Goal: Information Seeking & Learning: Learn about a topic

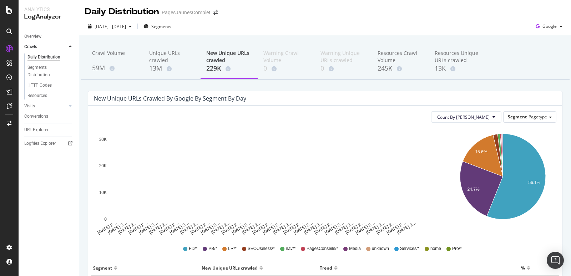
scroll to position [74, 0]
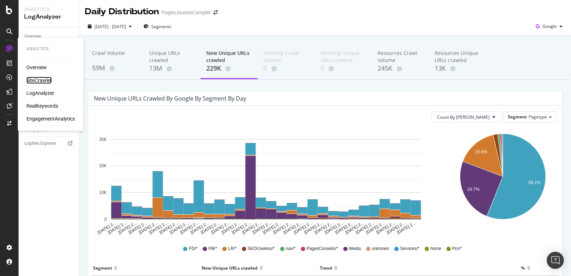
click at [37, 81] on div "SiteCrawler" at bounding box center [38, 80] width 25 height 7
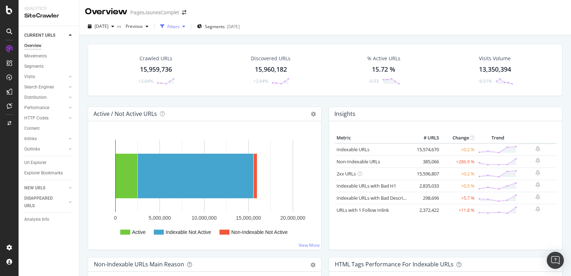
click at [179, 27] on div "Filters" at bounding box center [173, 27] width 12 height 6
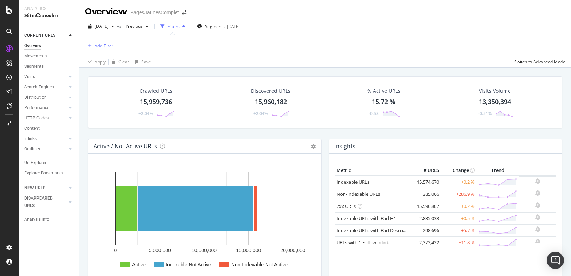
click at [96, 44] on div "Add Filter" at bounding box center [103, 46] width 19 height 6
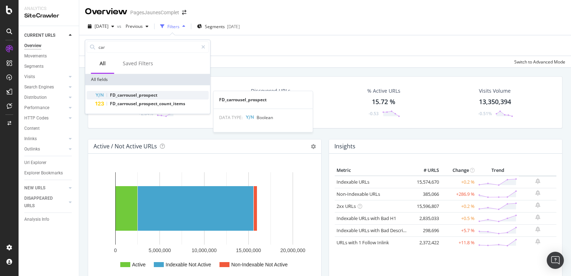
type input "car"
click at [149, 93] on span "FD_carrousel_prospect" at bounding box center [133, 95] width 47 height 6
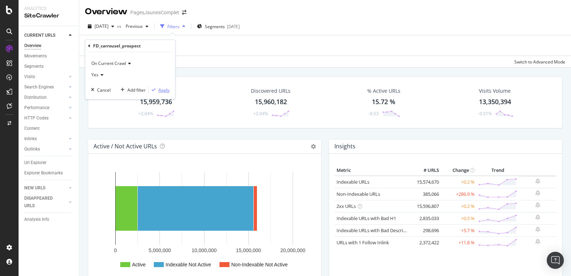
click at [166, 88] on div "Apply" at bounding box center [163, 90] width 11 height 6
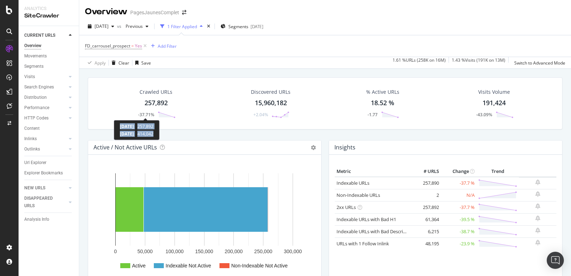
drag, startPoint x: 173, startPoint y: 134, endPoint x: 118, endPoint y: 126, distance: 55.6
click at [118, 126] on div "2025 Aug. 22nd 257,892 2025 Jul. 25th 414,042" at bounding box center [137, 130] width 46 height 20
drag, startPoint x: 120, startPoint y: 127, endPoint x: 173, endPoint y: 135, distance: 54.1
click at [159, 135] on div "2025 Aug. 22nd 257,892 2025 Jul. 25th 414,042" at bounding box center [137, 130] width 46 height 20
click at [108, 26] on span "[DATE]" at bounding box center [101, 26] width 14 height 6
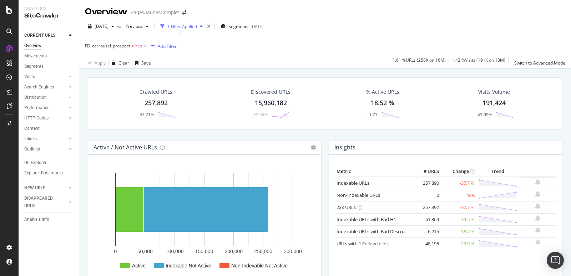
click at [205, 103] on div "Crawled URLs 257,892 -37.71%" at bounding box center [156, 103] width 114 height 37
click at [50, 161] on link "Url Explorer" at bounding box center [49, 162] width 50 height 7
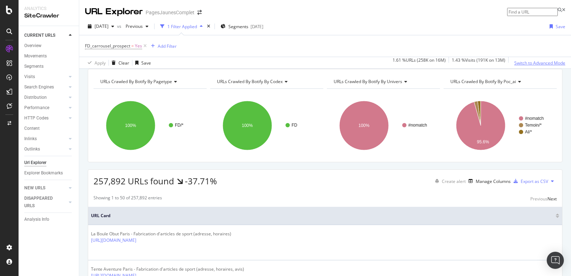
click at [545, 62] on div "Switch to Advanced Mode" at bounding box center [539, 63] width 51 height 6
click at [490, 184] on div "Manage Columns" at bounding box center [492, 181] width 35 height 6
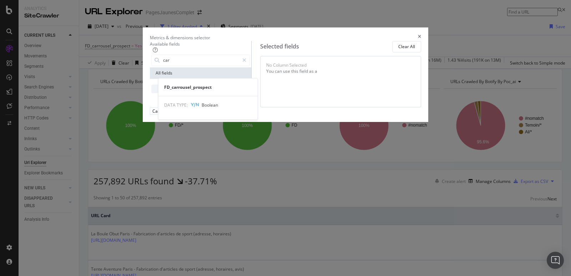
type input "car"
click at [194, 92] on span "FD_carrousel_prospect" at bounding box center [197, 89] width 47 height 6
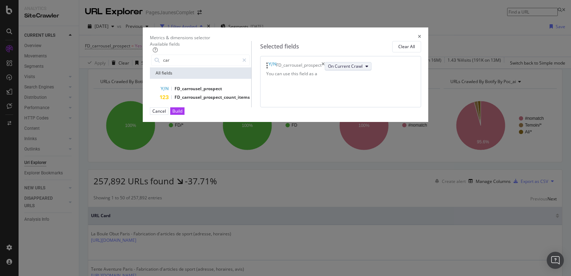
click at [365, 68] on icon "modal" at bounding box center [366, 66] width 3 height 4
click at [208, 91] on div "FD_carrousel_prospect" at bounding box center [205, 89] width 90 height 9
click at [389, 77] on icon "modal" at bounding box center [390, 75] width 3 height 4
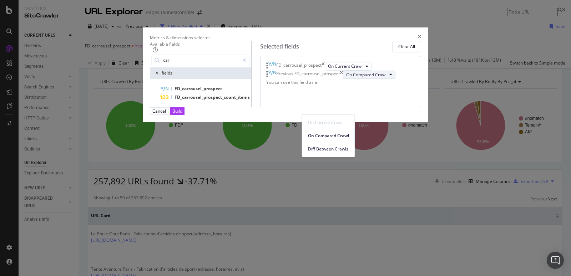
click at [375, 79] on div "Previous FD_carrousel_prospect On Compared Crawl" at bounding box center [340, 75] width 149 height 9
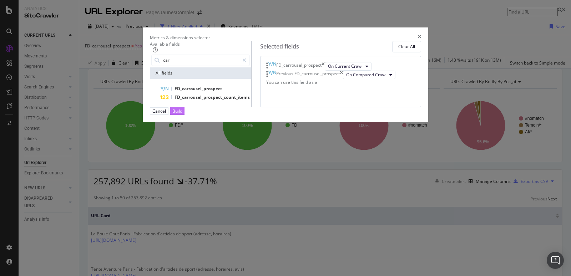
click at [182, 114] on div "Build" at bounding box center [177, 111] width 10 height 6
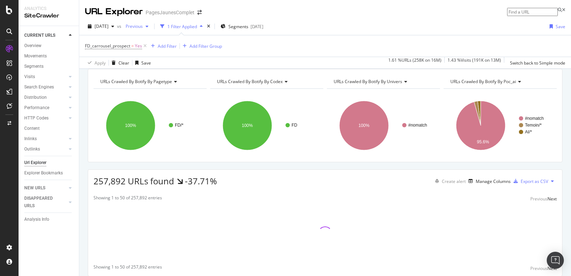
click at [143, 27] on span "Previous" at bounding box center [133, 26] width 20 height 6
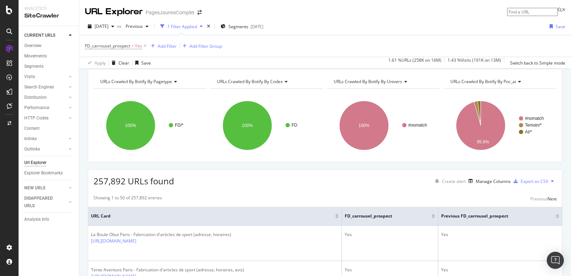
click at [292, 5] on div "URL Explorer PagesJaunesComplet" at bounding box center [324, 9] width 491 height 18
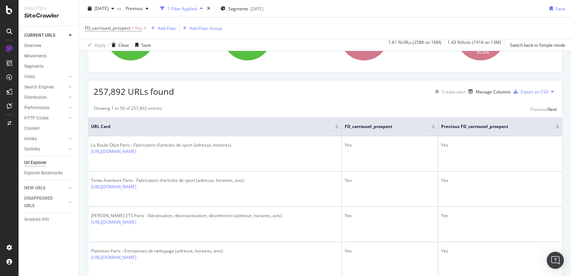
scroll to position [91, 0]
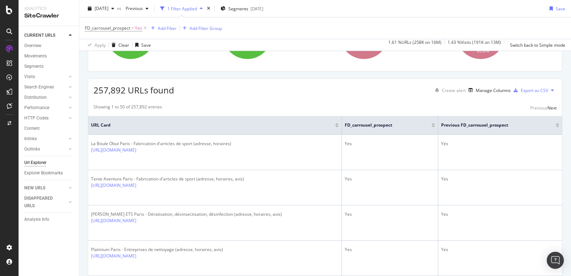
click at [433, 125] on div at bounding box center [433, 124] width 4 height 2
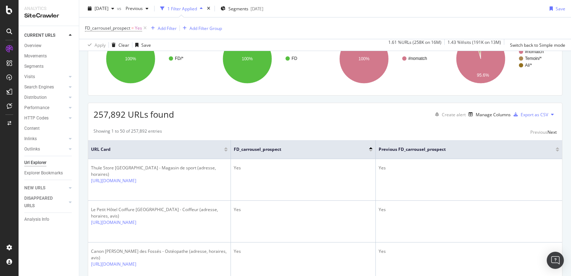
scroll to position [68, 0]
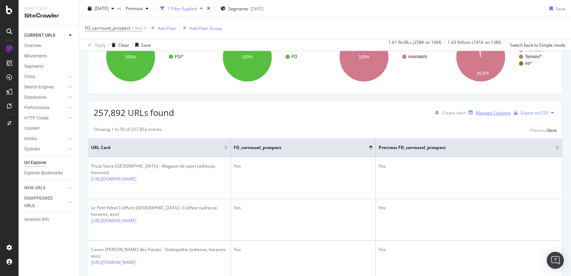
click at [491, 116] on div "Manage Columns" at bounding box center [492, 113] width 35 height 6
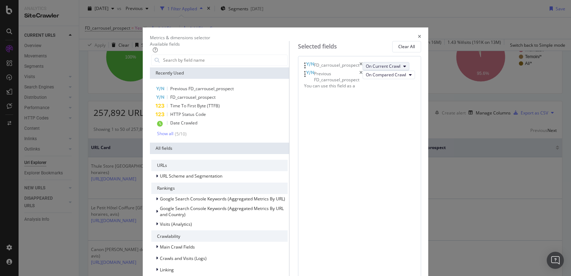
click at [403, 68] on icon "modal" at bounding box center [404, 66] width 3 height 4
click at [334, 121] on span "Diff Between Crawls" at bounding box center [328, 122] width 40 height 6
click at [365, 81] on span "On Compared Crawl" at bounding box center [385, 78] width 40 height 6
click at [405, 142] on div "Diff FD_carrousel_prospect Diff Between Crawls Previous FD_carrousel_prospect O…" at bounding box center [358, 219] width 124 height 327
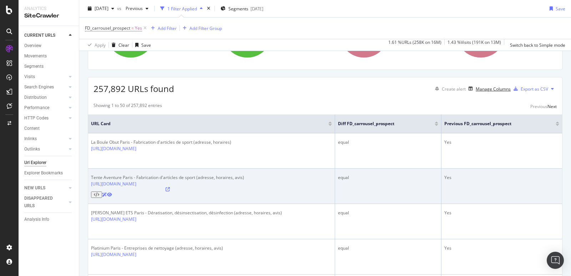
scroll to position [93, 0]
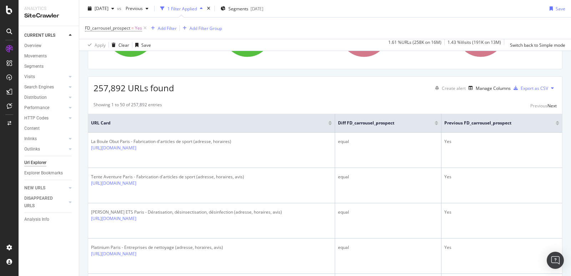
click at [436, 123] on div at bounding box center [436, 122] width 4 height 2
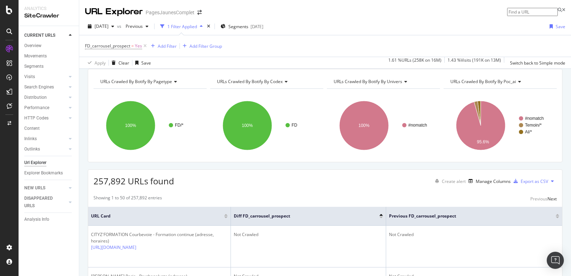
click at [381, 218] on div at bounding box center [381, 217] width 4 height 2
click at [163, 46] on div "Add Filter" at bounding box center [167, 46] width 19 height 6
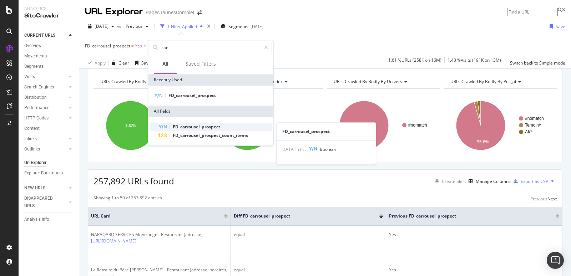
click at [194, 125] on span "FD_carrousel_prospect" at bounding box center [196, 127] width 47 height 6
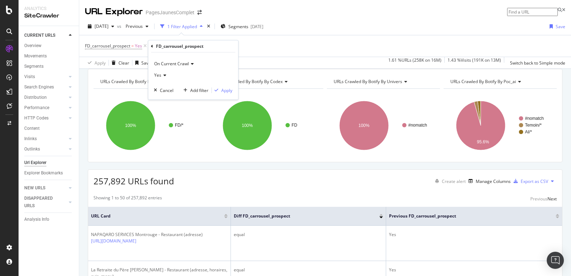
click at [164, 73] on icon at bounding box center [163, 75] width 5 height 4
click at [164, 74] on icon at bounding box center [163, 75] width 5 height 4
click at [181, 63] on span "On Current Crawl" at bounding box center [171, 64] width 35 height 6
click at [184, 97] on span "Diff Between Crawls" at bounding box center [177, 97] width 40 height 6
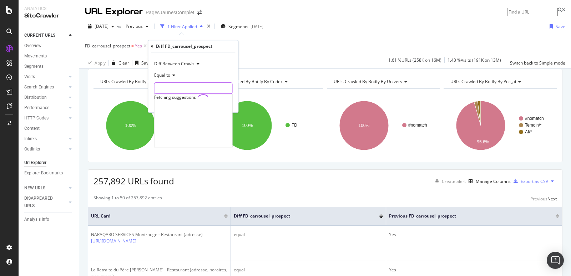
click at [172, 84] on input "text" at bounding box center [193, 87] width 78 height 11
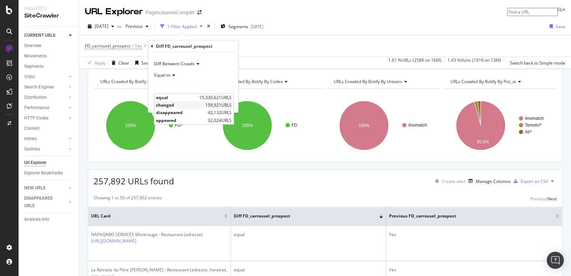
click at [173, 104] on span "changed" at bounding box center [179, 105] width 47 height 6
type input "changed"
click at [230, 103] on div "Apply" at bounding box center [226, 103] width 11 height 6
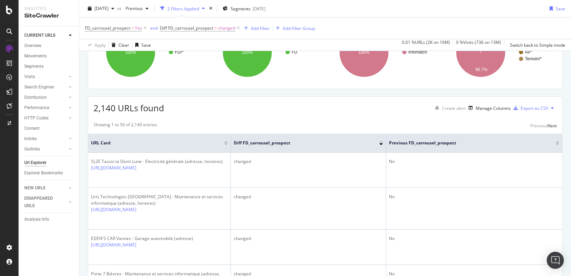
scroll to position [151, 0]
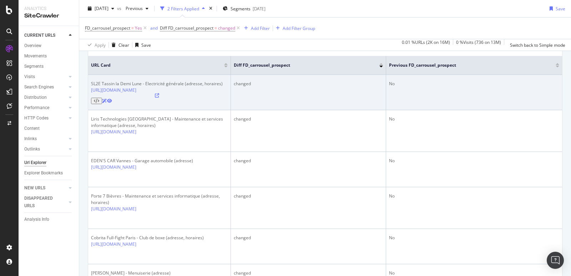
click at [159, 98] on icon at bounding box center [157, 95] width 4 height 4
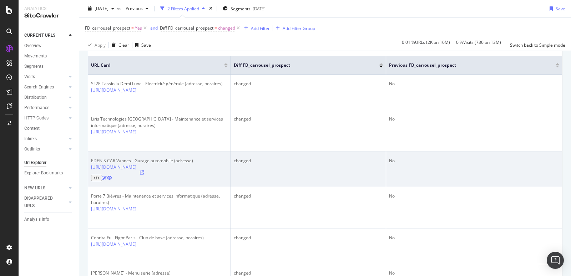
scroll to position [0, 0]
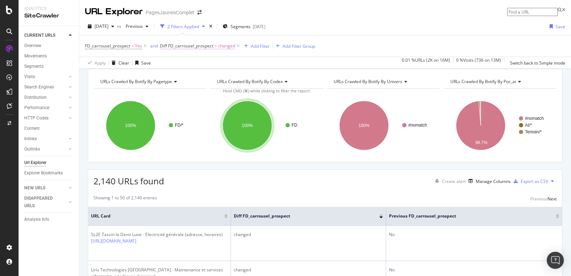
click at [194, 46] on span "Diff FD_carrousel_prospect" at bounding box center [186, 46] width 53 height 6
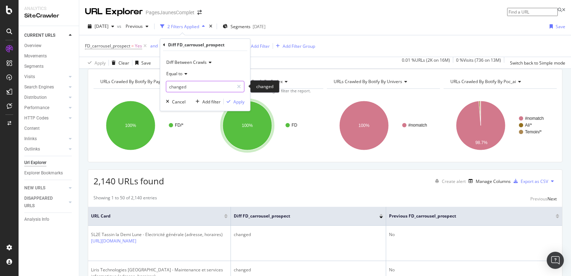
click at [211, 85] on input "changed" at bounding box center [199, 86] width 67 height 11
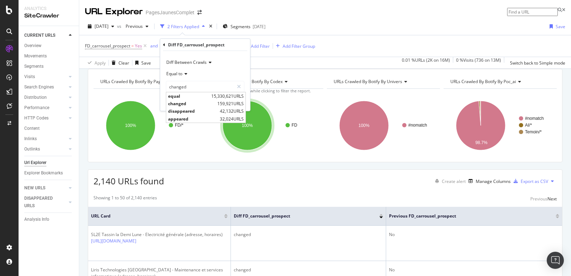
click at [207, 62] on icon at bounding box center [208, 62] width 5 height 4
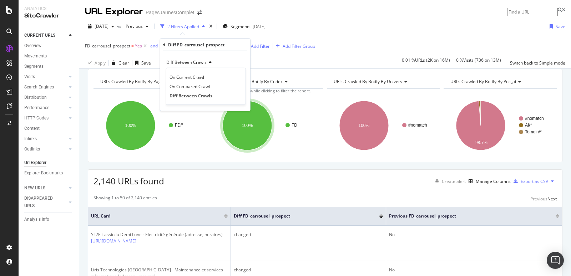
click at [223, 61] on div "Diff Between Crawls" at bounding box center [205, 62] width 78 height 11
click at [194, 89] on input "changed" at bounding box center [199, 86] width 67 height 11
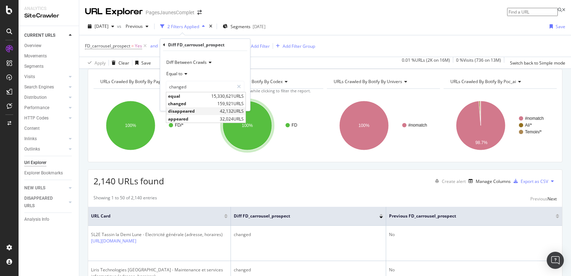
click at [183, 113] on span "disappeared" at bounding box center [193, 111] width 50 height 6
type input "disappeared"
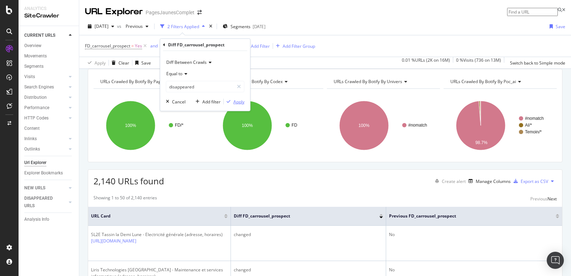
click at [235, 104] on button "Apply" at bounding box center [234, 101] width 21 height 7
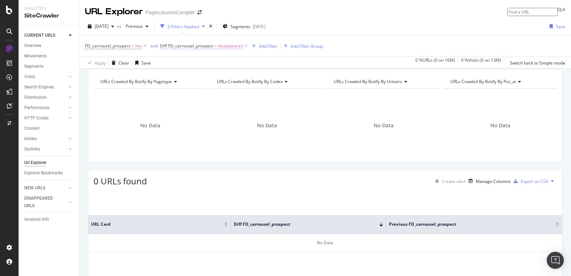
click at [236, 47] on span "disappeared" at bounding box center [230, 46] width 25 height 10
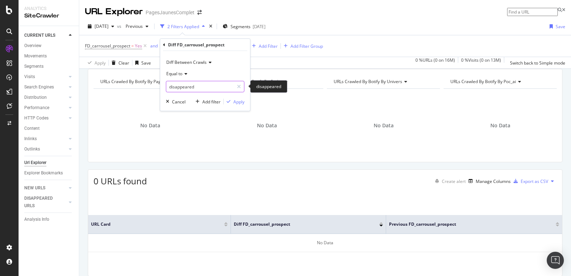
click at [208, 87] on input "disappeared" at bounding box center [199, 86] width 67 height 11
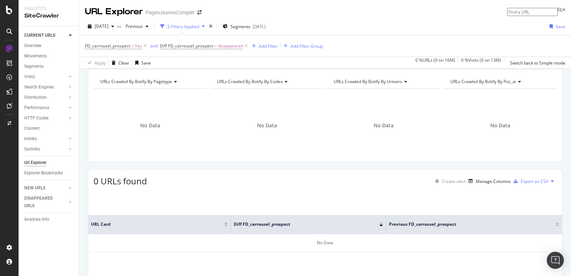
click at [331, 234] on th "Diff FD_carrousel_prospect" at bounding box center [308, 224] width 155 height 19
click at [478, 184] on div "Manage Columns" at bounding box center [492, 181] width 35 height 6
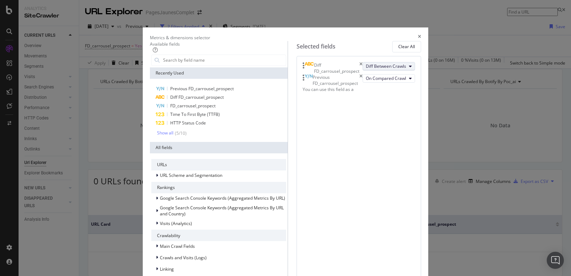
click at [365, 69] on span "Diff Between Crawls" at bounding box center [385, 66] width 40 height 6
click at [327, 97] on span "On Current Crawl" at bounding box center [329, 96] width 42 height 6
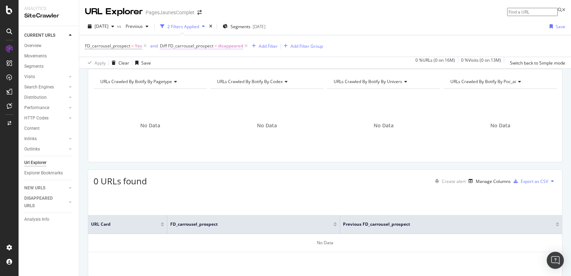
click at [181, 47] on span "Diff FD_carrousel_prospect" at bounding box center [186, 46] width 53 height 6
click at [167, 102] on icon "button" at bounding box center [167, 101] width 3 height 4
click at [245, 45] on icon at bounding box center [246, 45] width 6 height 7
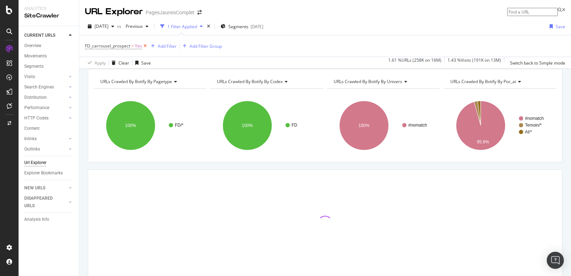
click at [144, 45] on icon at bounding box center [145, 45] width 6 height 7
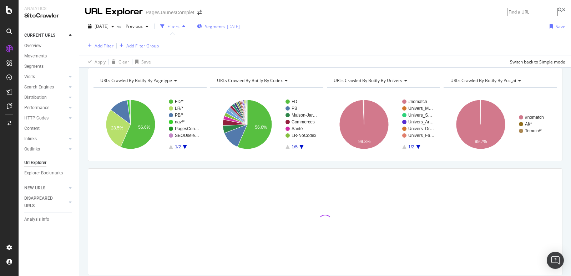
click at [225, 26] on span "Segments" at bounding box center [215, 27] width 20 height 6
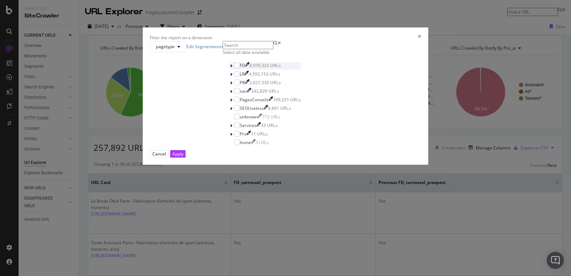
click at [230, 68] on icon "modal" at bounding box center [231, 66] width 2 height 4
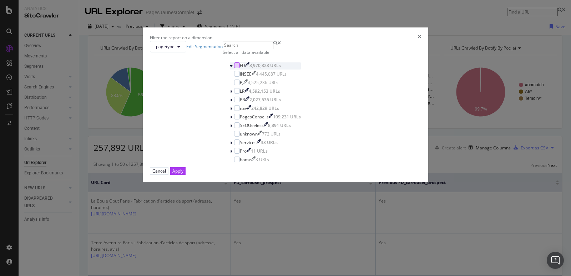
click at [234, 68] on div "modal" at bounding box center [237, 65] width 6 height 6
click at [183, 174] on div "Apply" at bounding box center [177, 171] width 11 height 6
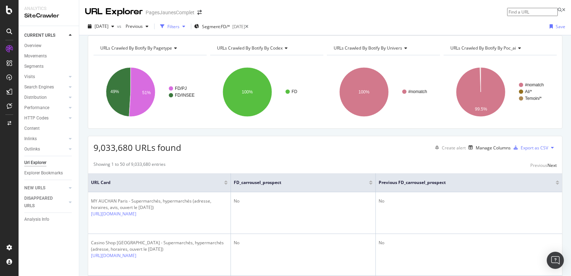
click at [179, 26] on div "Filters" at bounding box center [173, 27] width 12 height 6
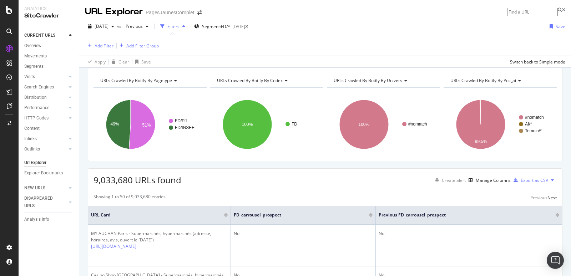
click at [108, 46] on div "Add Filter" at bounding box center [103, 46] width 19 height 6
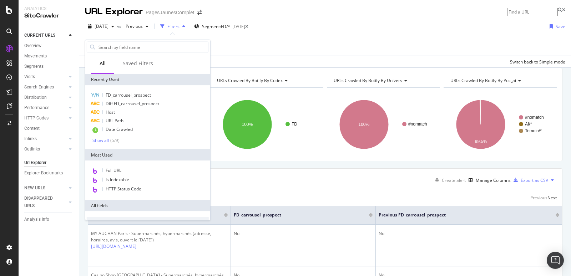
click at [271, 45] on div "Add Filter Add Filter Group" at bounding box center [325, 45] width 480 height 20
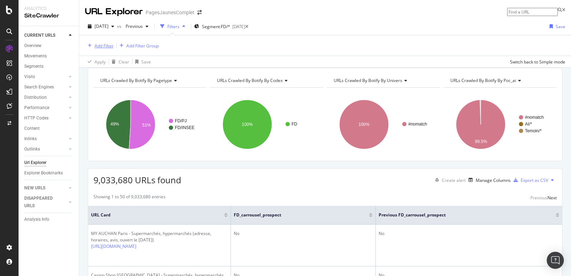
click at [107, 45] on div "Add Filter" at bounding box center [103, 46] width 19 height 6
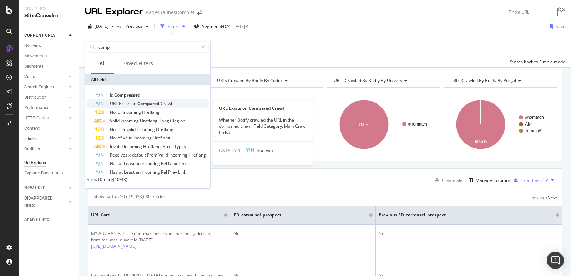
type input "comp"
click at [122, 104] on span "Exists" at bounding box center [125, 104] width 12 height 6
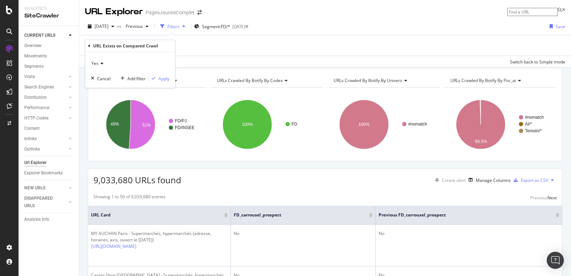
click at [102, 64] on icon at bounding box center [100, 63] width 5 height 4
click at [102, 63] on icon at bounding box center [100, 63] width 5 height 4
click at [87, 46] on div "URL Exists on Compared Crawl Yes Cancel Add filter Apply" at bounding box center [130, 64] width 90 height 48
click at [90, 46] on icon at bounding box center [89, 46] width 2 height 4
click at [255, 48] on div "Add Filter Add Filter Group" at bounding box center [325, 45] width 480 height 20
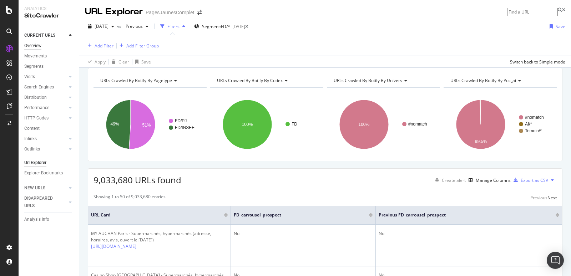
click at [29, 44] on div "Overview" at bounding box center [32, 45] width 17 height 7
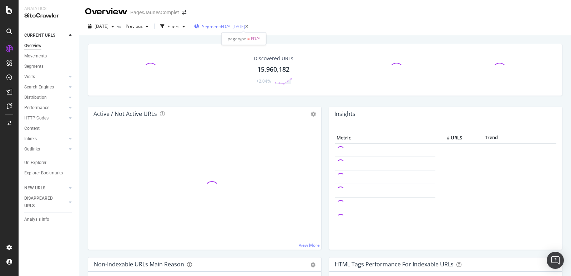
click at [230, 27] on span "Segment: FD/*" at bounding box center [216, 27] width 28 height 6
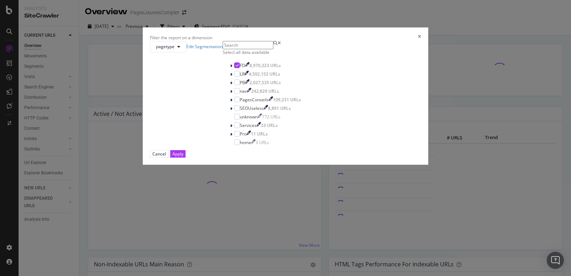
click at [418, 41] on icon "times" at bounding box center [419, 38] width 3 height 6
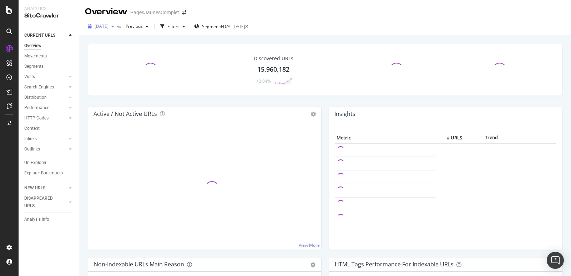
click at [117, 26] on div "button" at bounding box center [112, 26] width 9 height 4
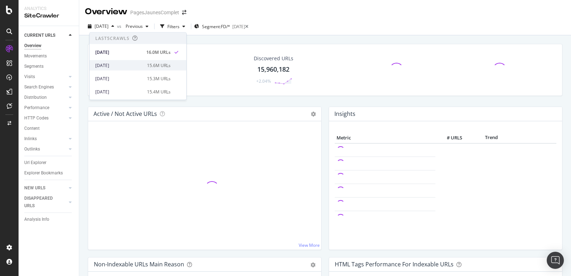
click at [118, 65] on div "2025 Jul. 25th" at bounding box center [118, 65] width 47 height 6
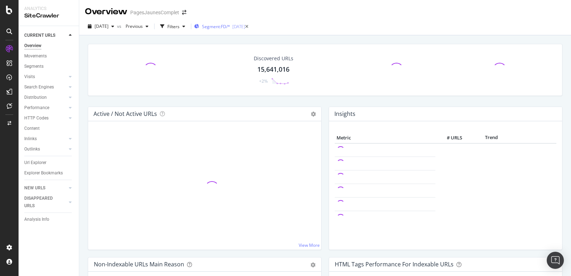
click at [232, 22] on div "Segment: FD/* 2024-02-26" at bounding box center [219, 26] width 51 height 11
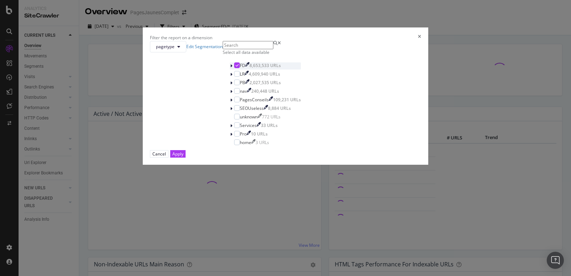
click at [230, 68] on icon "modal" at bounding box center [231, 66] width 2 height 4
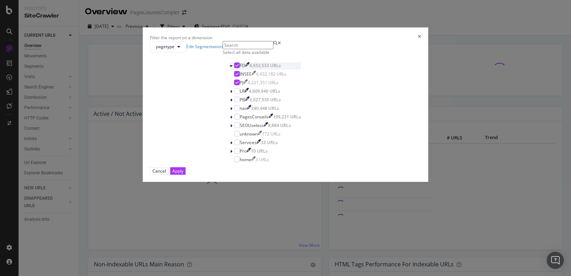
click at [230, 70] on div "modal" at bounding box center [232, 65] width 4 height 7
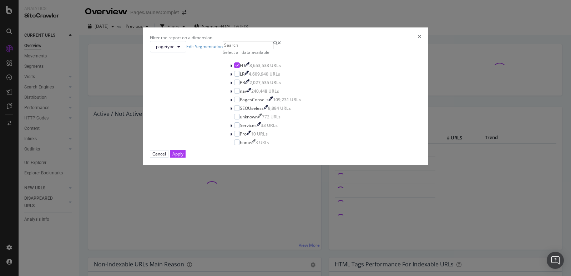
click at [418, 41] on icon "times" at bounding box center [419, 38] width 3 height 6
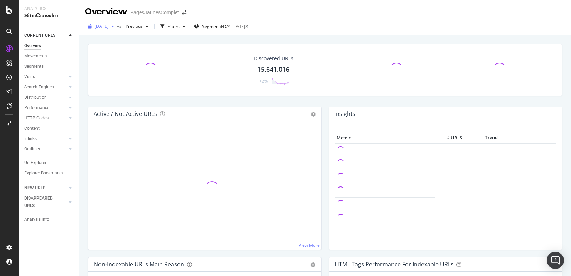
click at [108, 26] on span "2025 Jul. 25th" at bounding box center [101, 26] width 14 height 6
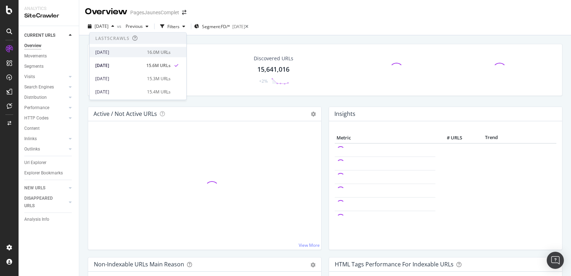
click at [113, 51] on div "[DATE]" at bounding box center [118, 52] width 47 height 6
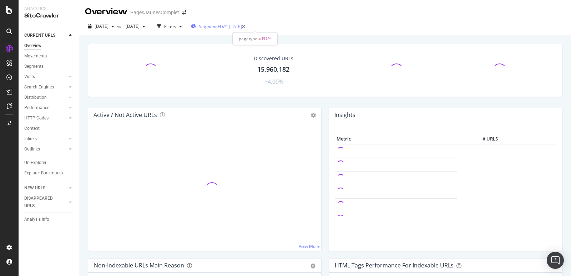
click at [227, 28] on span "Segment: FD/*" at bounding box center [213, 27] width 28 height 6
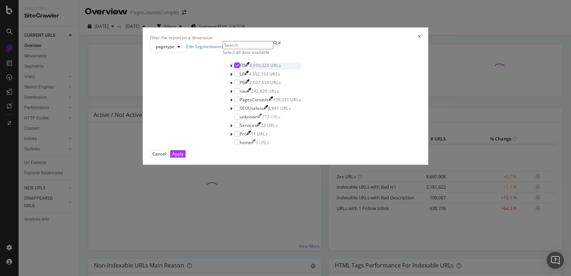
click at [230, 70] on div "modal" at bounding box center [232, 65] width 4 height 7
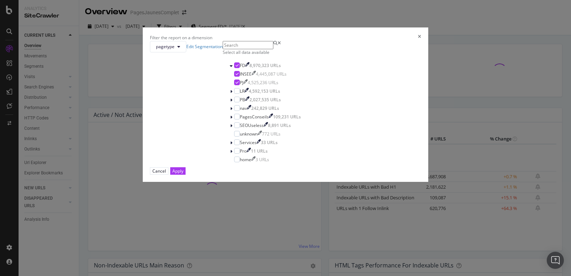
click at [418, 41] on icon "times" at bounding box center [419, 38] width 3 height 6
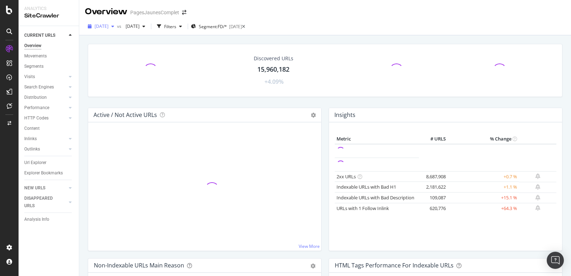
click at [108, 29] on span "[DATE]" at bounding box center [101, 26] width 14 height 6
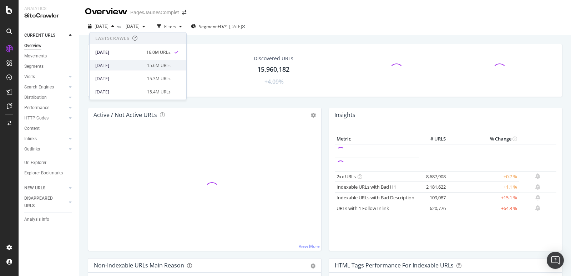
click at [108, 63] on div "2025 Jul. 25th" at bounding box center [118, 65] width 47 height 6
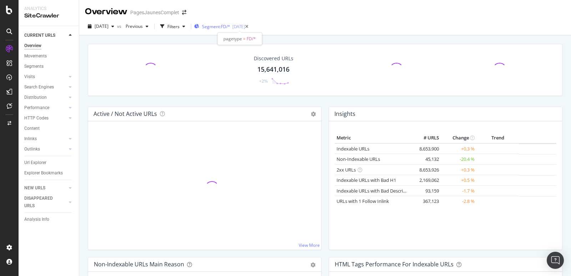
click at [245, 27] on div "[DATE]" at bounding box center [238, 27] width 13 height 6
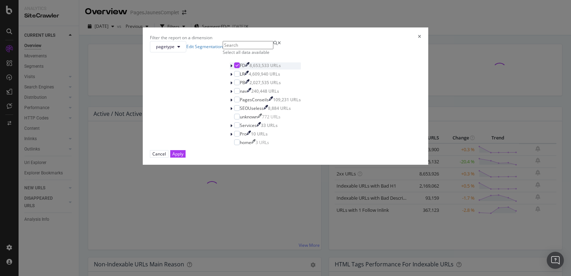
click at [230, 68] on icon "modal" at bounding box center [231, 66] width 2 height 4
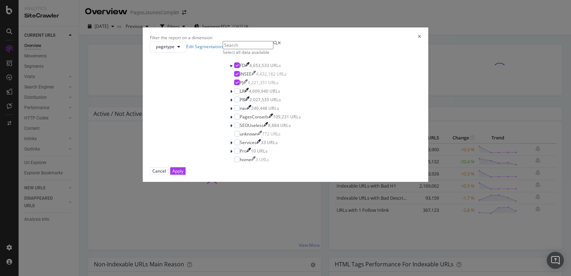
click at [418, 41] on icon "times" at bounding box center [419, 38] width 3 height 6
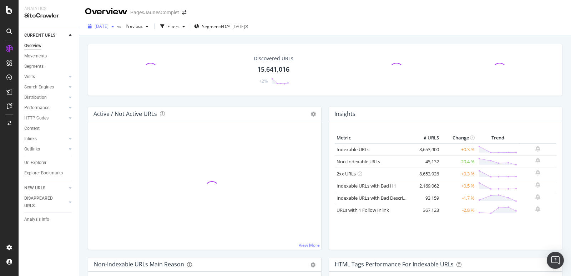
click at [117, 31] on div "2025 Jul. 25th" at bounding box center [101, 26] width 32 height 11
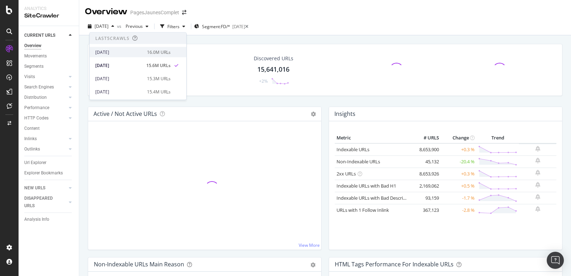
click at [113, 49] on div "[DATE]" at bounding box center [118, 52] width 47 height 6
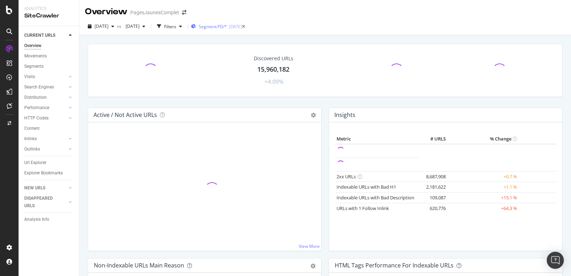
click at [242, 30] on div "Segment: FD/* 2024-02-26" at bounding box center [216, 26] width 51 height 11
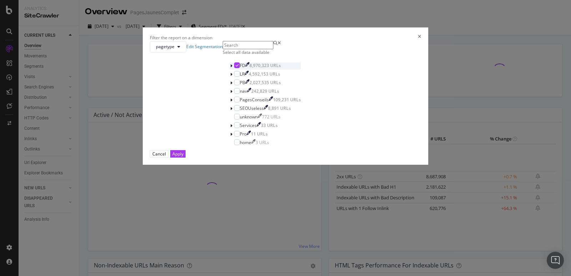
click at [230, 68] on icon "modal" at bounding box center [231, 66] width 2 height 4
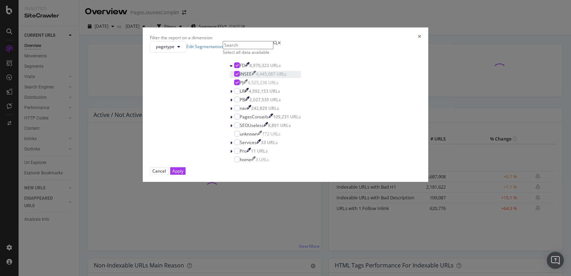
click at [235, 76] on icon "modal" at bounding box center [236, 74] width 3 height 4
click at [418, 41] on icon "times" at bounding box center [419, 38] width 3 height 6
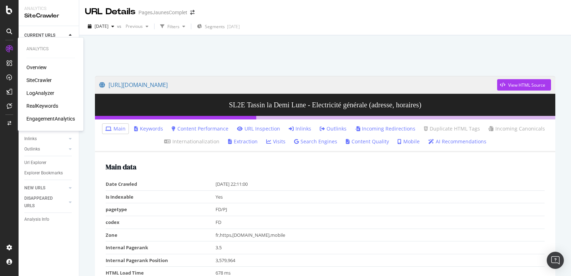
click at [38, 82] on div "SiteCrawler" at bounding box center [38, 80] width 25 height 7
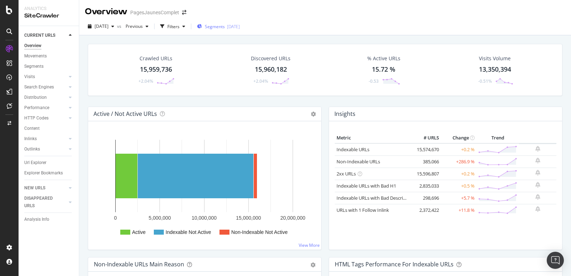
click at [240, 27] on div "[DATE]" at bounding box center [233, 27] width 13 height 6
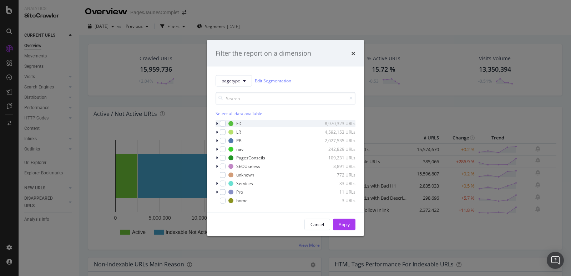
click at [217, 123] on icon "modal" at bounding box center [217, 123] width 2 height 4
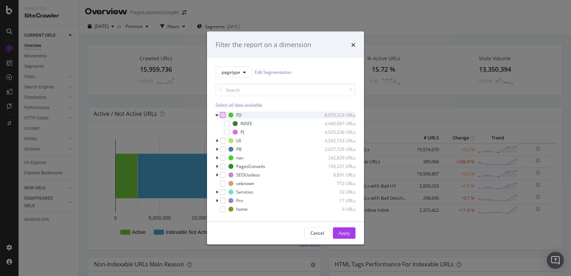
click at [222, 114] on div "modal" at bounding box center [223, 115] width 6 height 6
click at [222, 114] on icon "modal" at bounding box center [222, 115] width 3 height 4
click at [226, 132] on div "modal" at bounding box center [227, 132] width 6 height 6
click at [345, 231] on div "Apply" at bounding box center [343, 233] width 11 height 6
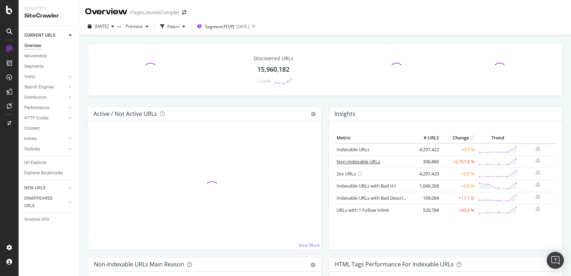
click at [374, 160] on link "Non-Indexable URLs" at bounding box center [358, 161] width 44 height 6
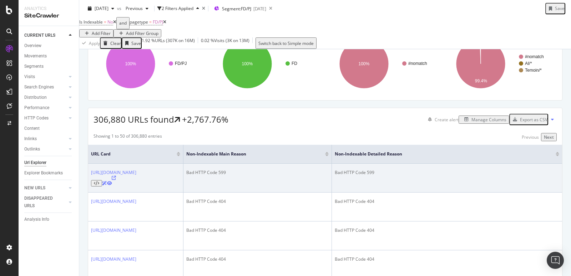
scroll to position [64, 0]
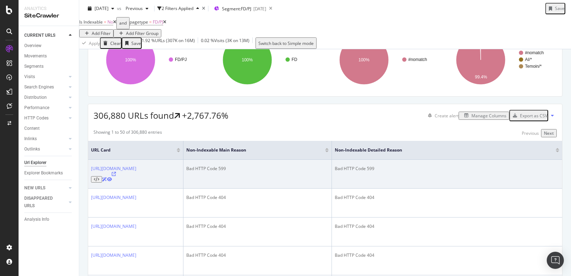
click at [116, 176] on icon at bounding box center [114, 174] width 4 height 4
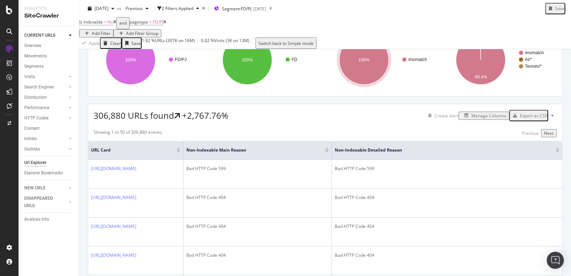
click at [485, 119] on div "Manage Columns" at bounding box center [488, 116] width 35 height 6
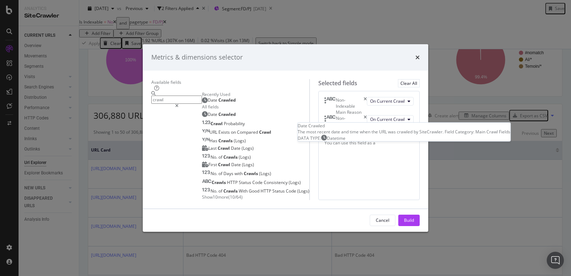
type input "crawl"
click at [218, 97] on span "Crawled" at bounding box center [226, 100] width 17 height 6
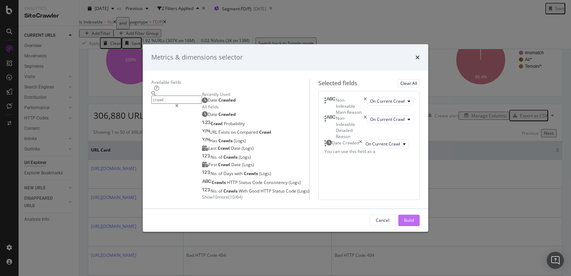
click at [414, 223] on div "Build" at bounding box center [409, 220] width 10 height 6
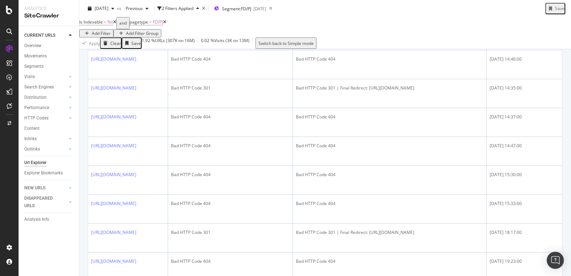
scroll to position [500, 0]
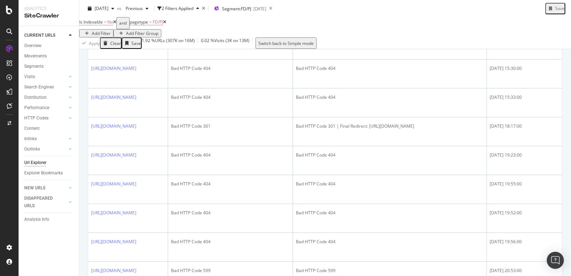
scroll to position [712, 0]
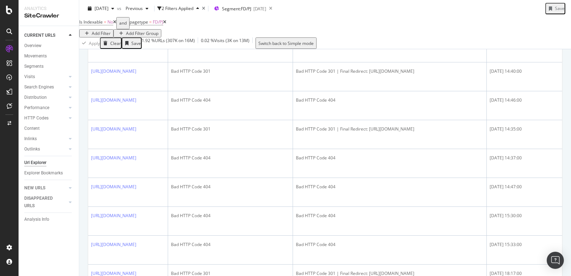
scroll to position [561, 0]
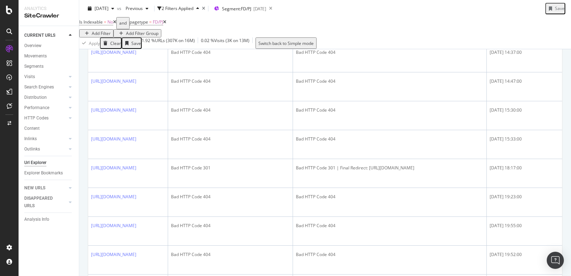
scroll to position [952, 0]
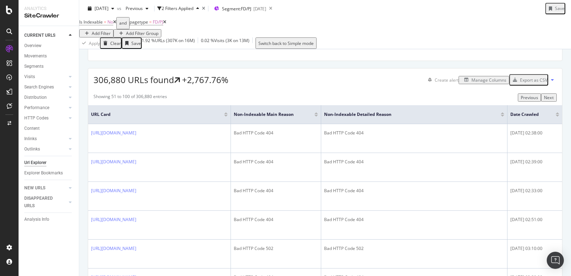
scroll to position [0, 0]
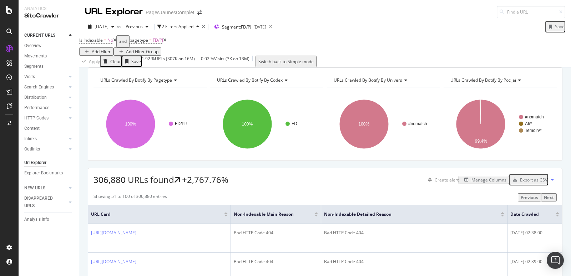
click at [166, 42] on icon at bounding box center [164, 40] width 3 height 4
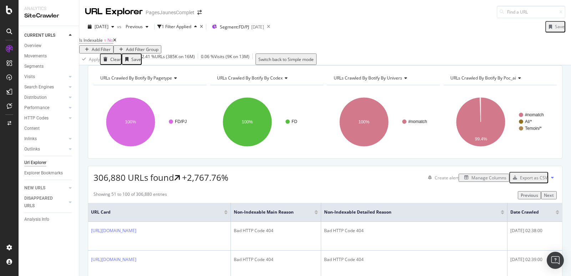
click at [116, 42] on icon at bounding box center [114, 40] width 3 height 4
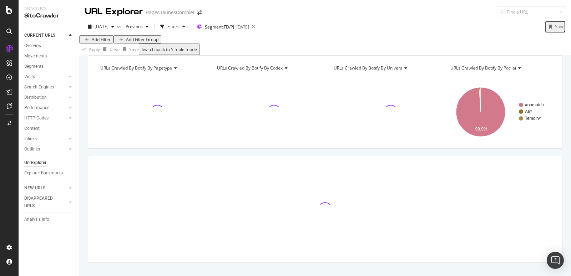
click at [102, 42] on div "Add Filter" at bounding box center [101, 39] width 19 height 6
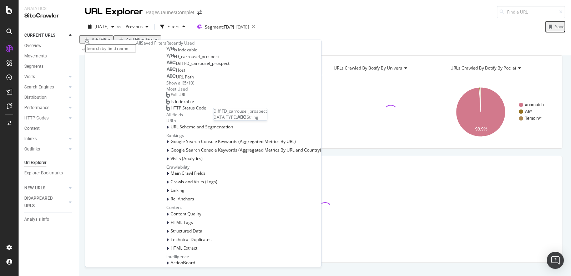
click at [176, 66] on span "Diff FD_carrousel_prospect" at bounding box center [202, 63] width 53 height 6
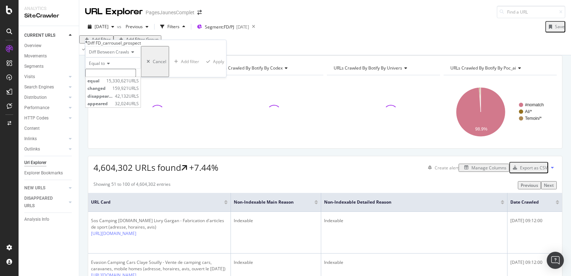
click at [113, 77] on input "text" at bounding box center [110, 73] width 51 height 8
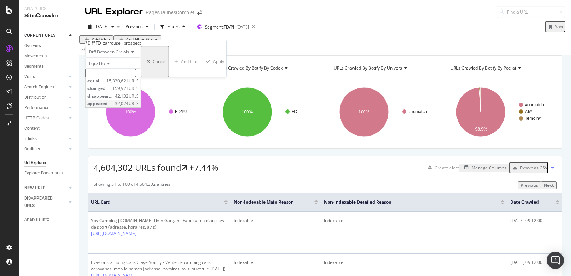
click at [105, 107] on span "appeared" at bounding box center [100, 104] width 26 height 6
type input "appeared"
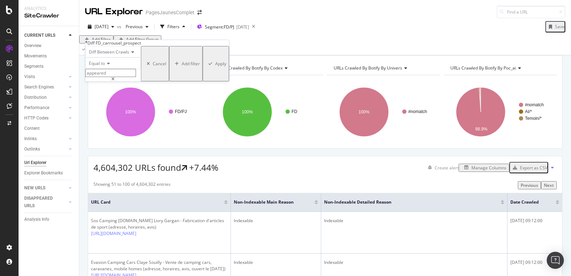
click at [215, 67] on div "Apply" at bounding box center [220, 64] width 11 height 6
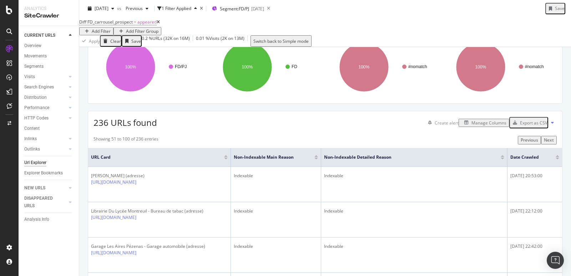
scroll to position [56, 0]
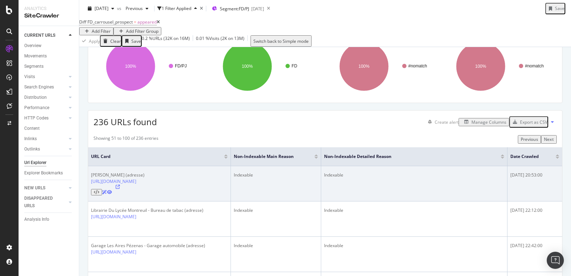
click at [120, 189] on icon at bounding box center [118, 187] width 4 height 4
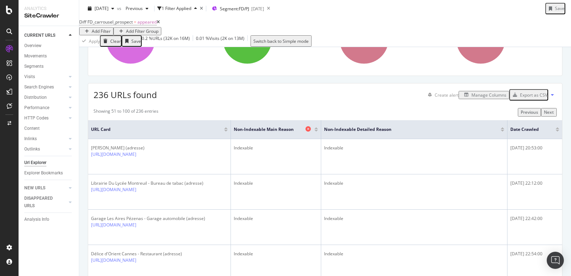
scroll to position [98, 0]
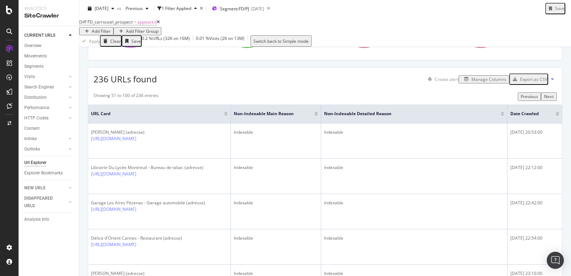
click at [484, 82] on div "Manage Columns" at bounding box center [488, 79] width 35 height 6
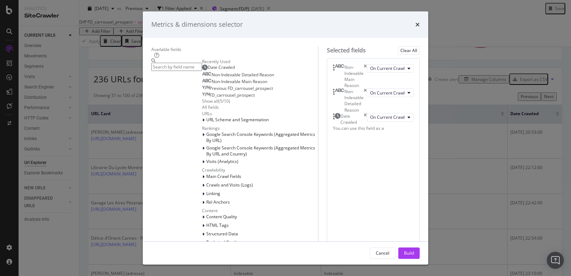
type input "f"
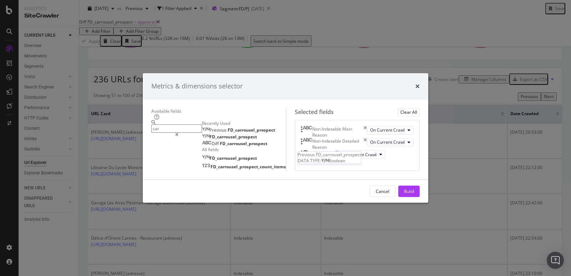
type input "car"
click at [209, 127] on span "Previous" at bounding box center [218, 130] width 18 height 6
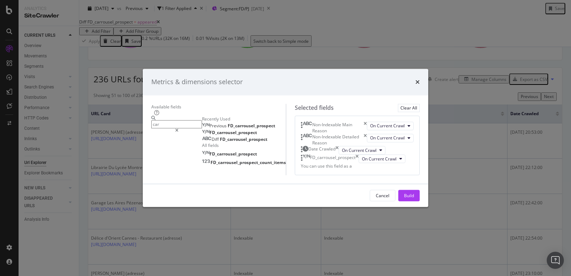
click at [209, 130] on span "FD_carrousel_prospect" at bounding box center [232, 133] width 47 height 6
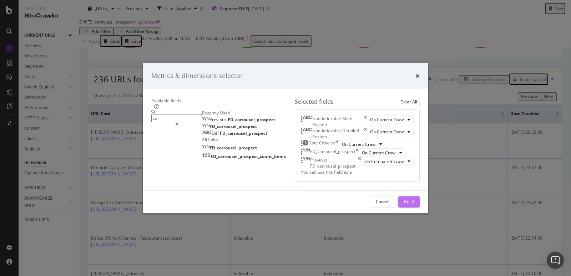
click at [414, 205] on div "Build" at bounding box center [409, 202] width 10 height 6
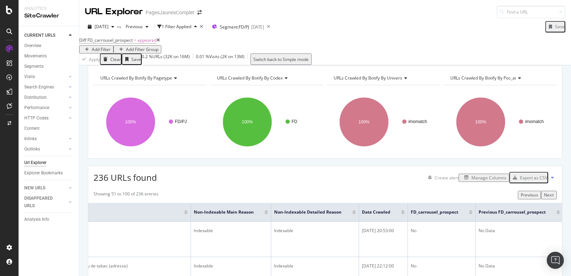
click at [111, 46] on div "Add Filter" at bounding box center [101, 49] width 19 height 6
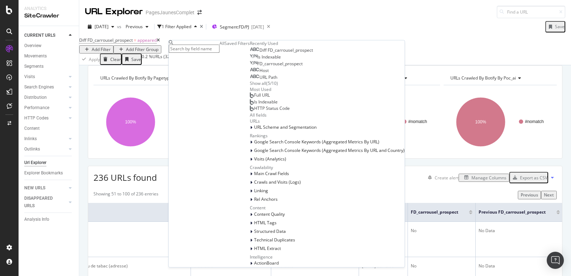
click at [257, 67] on span "FD_carrousel_prospect" at bounding box center [279, 64] width 45 height 6
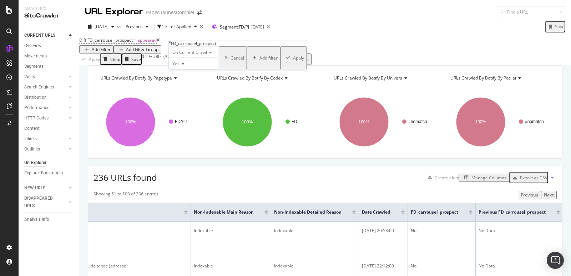
click at [293, 61] on div "Apply" at bounding box center [298, 58] width 11 height 6
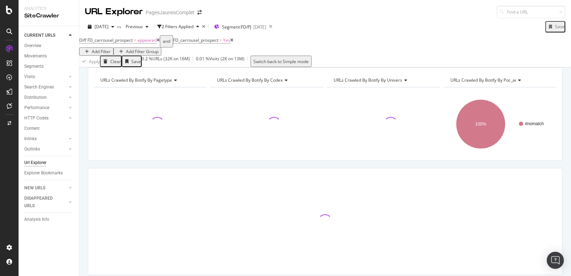
click at [160, 42] on icon at bounding box center [158, 40] width 3 height 4
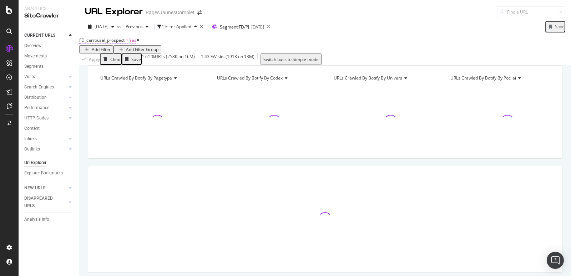
click at [128, 43] on span "=" at bounding box center [127, 40] width 2 height 6
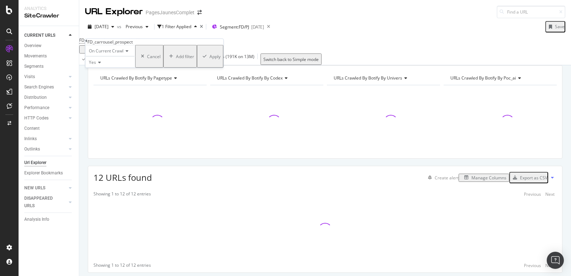
click at [101, 65] on icon at bounding box center [98, 62] width 5 height 4
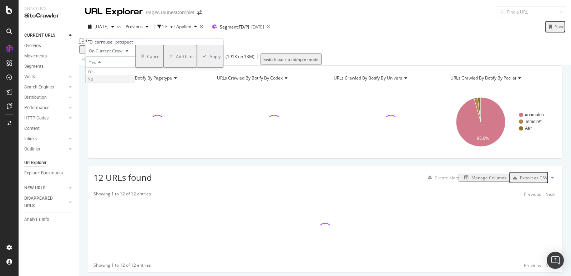
click at [93, 82] on span "No" at bounding box center [90, 79] width 6 height 6
click at [209, 59] on div "Apply" at bounding box center [214, 56] width 11 height 6
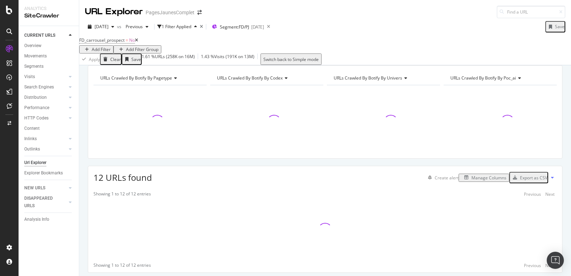
click at [111, 46] on div "Add Filter" at bounding box center [101, 49] width 19 height 6
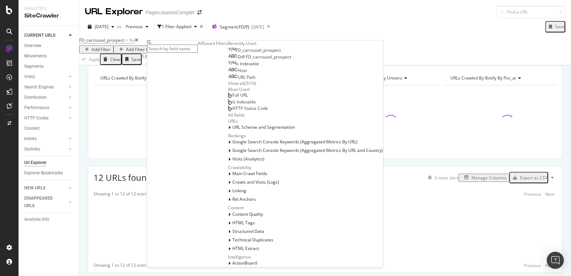
click at [235, 53] on span "FD_carrousel_prospect" at bounding box center [257, 50] width 45 height 6
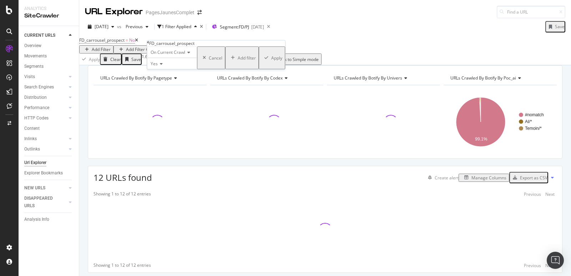
click at [168, 58] on div "On Current Crawl" at bounding box center [172, 51] width 50 height 11
click at [168, 72] on span "On Compared Crawl" at bounding box center [169, 69] width 40 height 6
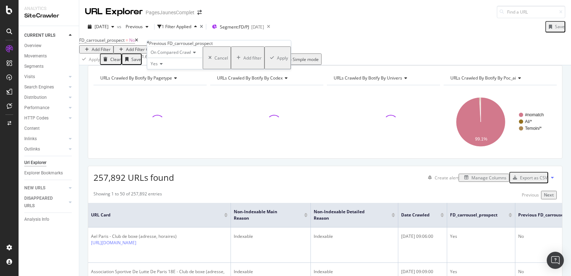
click at [277, 61] on div "Apply" at bounding box center [282, 58] width 11 height 6
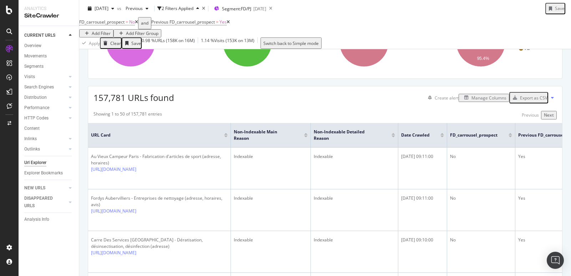
scroll to position [86, 0]
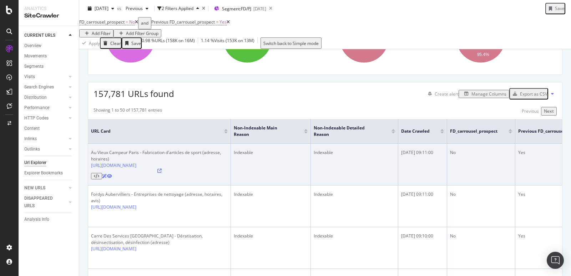
click at [162, 173] on icon at bounding box center [159, 171] width 4 height 4
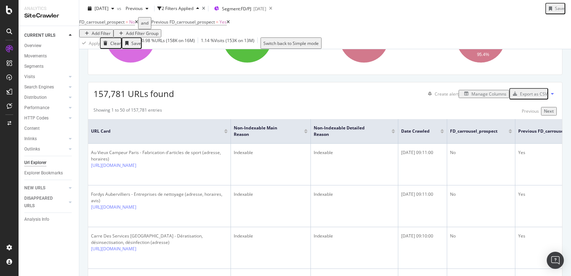
scroll to position [0, 0]
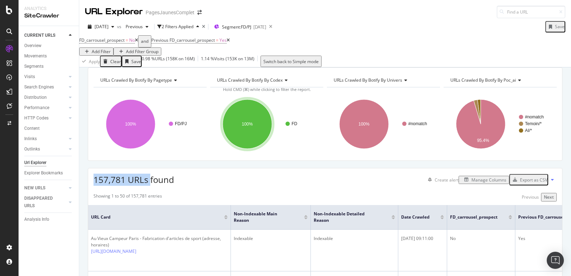
drag, startPoint x: 94, startPoint y: 190, endPoint x: 149, endPoint y: 190, distance: 54.6
click at [149, 185] on span "157,781 URLs found" at bounding box center [133, 180] width 81 height 12
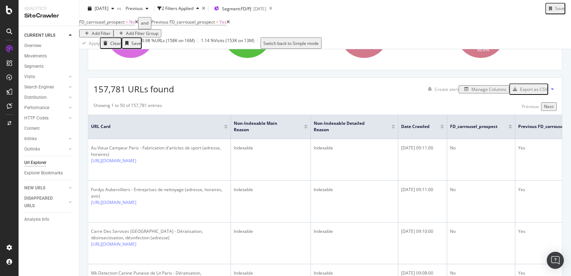
click at [513, 7] on div "Save" at bounding box center [559, 8] width 10 height 6
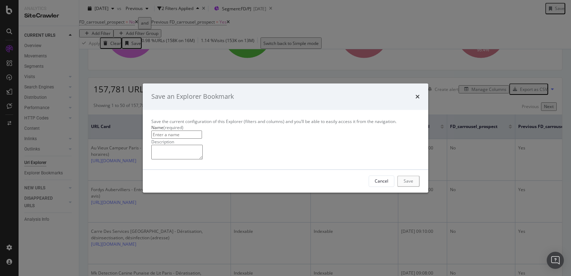
click at [183, 131] on input "modal" at bounding box center [176, 135] width 51 height 8
type input "diff_carrousel"
click at [413, 186] on div "Save" at bounding box center [409, 181] width 10 height 11
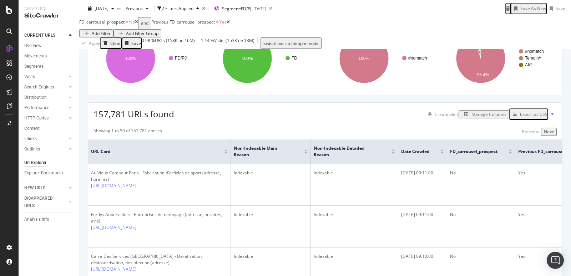
scroll to position [156, 0]
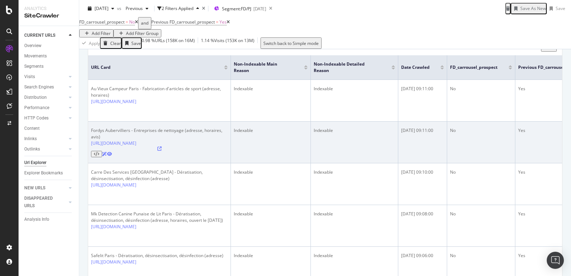
click at [162, 151] on icon at bounding box center [159, 149] width 4 height 4
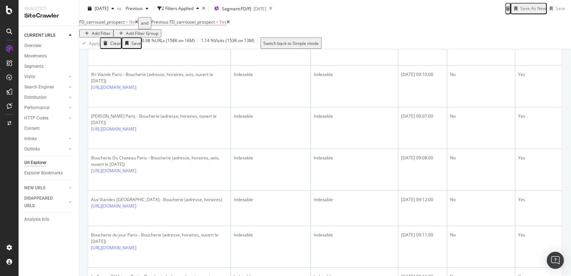
scroll to position [1547, 0]
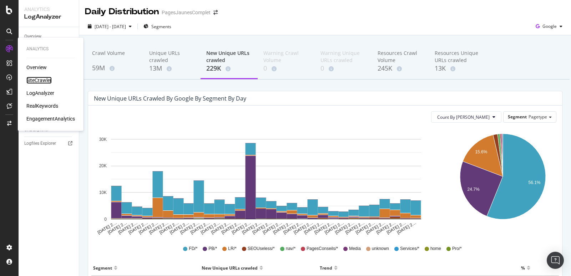
click at [41, 80] on div "SiteCrawler" at bounding box center [38, 80] width 25 height 7
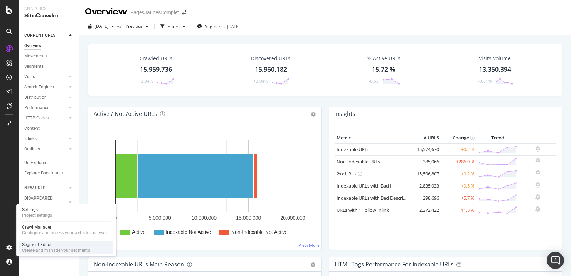
click at [36, 250] on div "Create and manage your segments" at bounding box center [56, 250] width 68 height 6
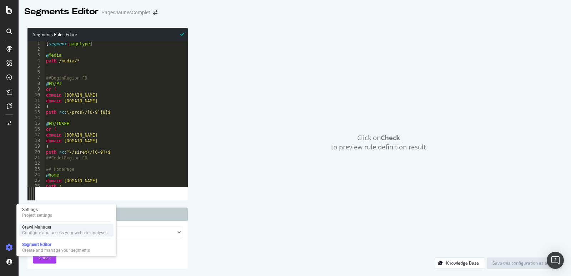
click at [40, 226] on div "Crawl Manager" at bounding box center [64, 227] width 85 height 6
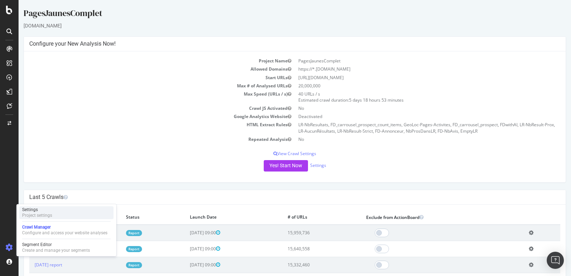
click at [41, 209] on div "Settings" at bounding box center [37, 210] width 30 height 6
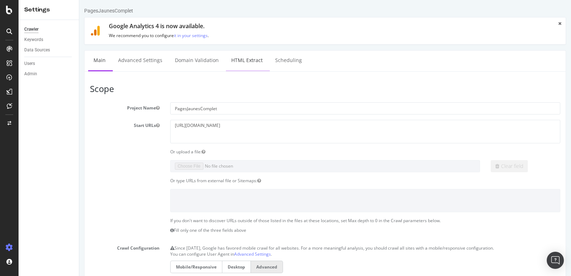
click at [246, 57] on link "HTML Extract" at bounding box center [247, 61] width 42 height 20
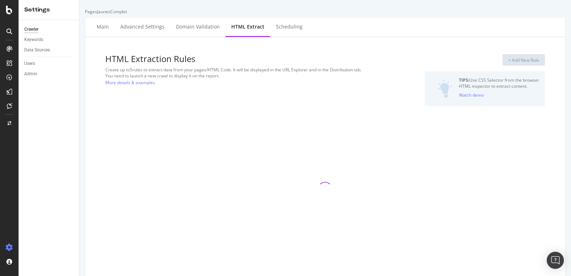
select select "i"
select select "count"
select select "exist"
select select "i"
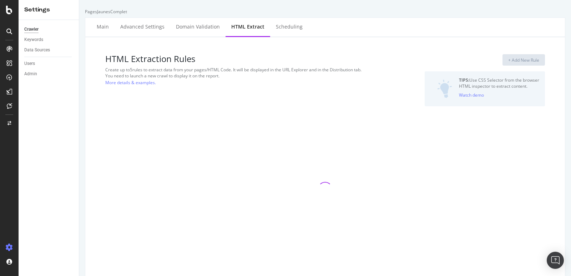
select select "i"
select select "exist"
select select "i"
select select "exist"
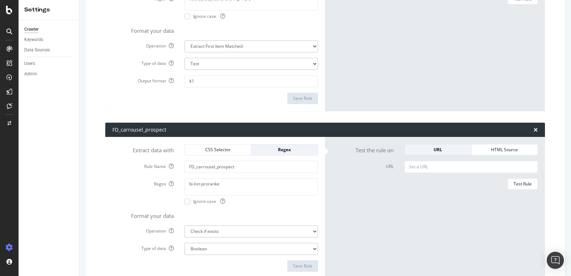
scroll to position [587, 0]
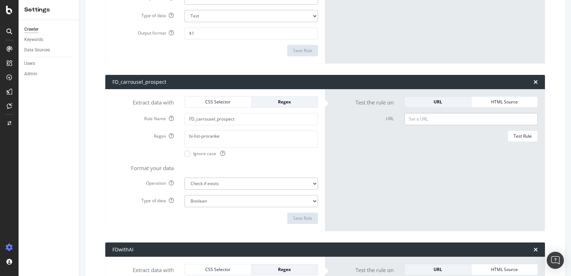
click at [436, 117] on input "URL" at bounding box center [470, 119] width 133 height 12
paste input "https://app.botify.com/teamseo0/pagesjaunescomplet/crawl/explorer?analysisSlug=…"
click at [449, 116] on input "https://app.botify.com/teamseo0/pagesjaunescomplet/crawl/explorer?analysisSlug=…" at bounding box center [470, 119] width 133 height 12
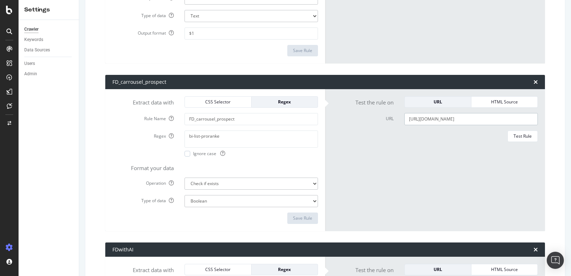
click at [449, 116] on input "https://app.botify.com/teamseo0/pagesjaunescomplet/crawl/explorer?analysisSlug=…" at bounding box center [470, 119] width 133 height 12
paste input "www.pagesjaunes.fr/pros/51554353"
click at [523, 134] on div "Test Rule" at bounding box center [522, 136] width 18 height 6
click at [508, 118] on input "[URL][DOMAIN_NAME]" at bounding box center [470, 119] width 133 height 12
click at [440, 117] on input "[URL][DOMAIN_NAME]" at bounding box center [470, 119] width 133 height 12
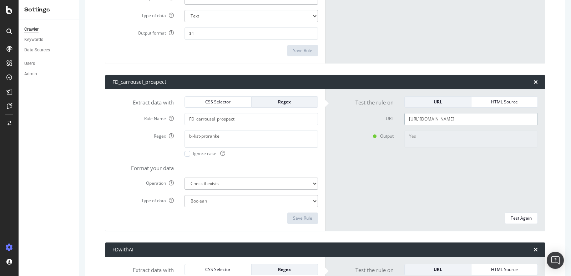
click at [440, 117] on input "[URL][DOMAIN_NAME]" at bounding box center [470, 119] width 133 height 12
paste input "08097958"
type input "[URL][DOMAIN_NAME]"
click at [520, 216] on div "Test Again" at bounding box center [520, 218] width 21 height 6
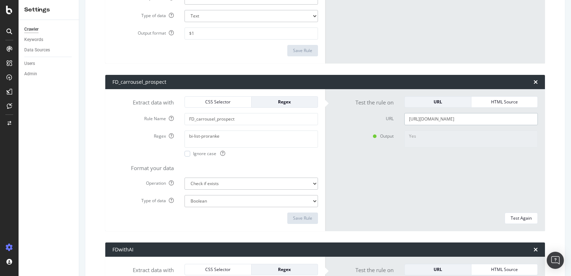
click at [438, 117] on input "[URL][DOMAIN_NAME]" at bounding box center [470, 119] width 133 height 12
click at [532, 219] on button "Test Again" at bounding box center [520, 218] width 33 height 11
drag, startPoint x: 188, startPoint y: 135, endPoint x: 231, endPoint y: 134, distance: 43.1
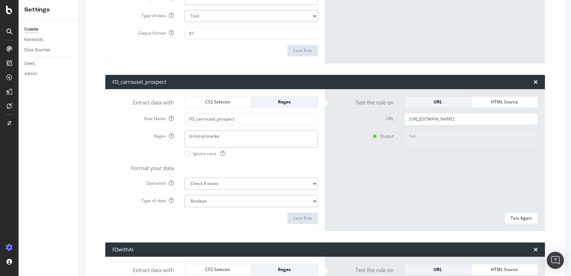
click at [231, 134] on textarea "bi-list-proranke" at bounding box center [250, 139] width 133 height 17
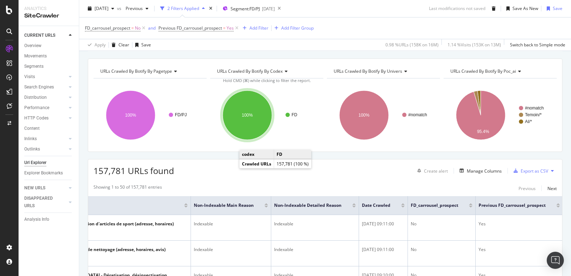
scroll to position [105, 0]
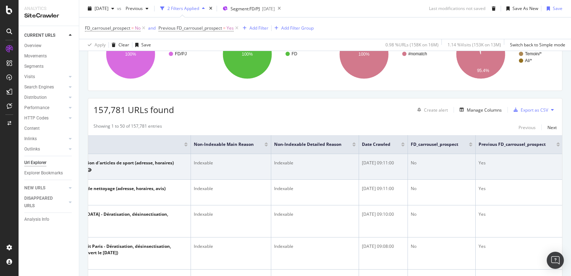
drag, startPoint x: 385, startPoint y: 162, endPoint x: 400, endPoint y: 161, distance: 15.7
click at [400, 161] on div "[DATE] 09:11:00" at bounding box center [383, 163] width 43 height 6
click at [401, 163] on div "[DATE] 09:11:00" at bounding box center [383, 163] width 43 height 6
drag, startPoint x: 401, startPoint y: 162, endPoint x: 359, endPoint y: 160, distance: 42.5
click at [359, 160] on td "[DATE] 09:11:00" at bounding box center [383, 167] width 49 height 26
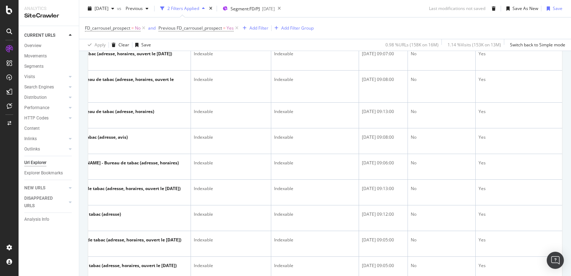
scroll to position [621, 0]
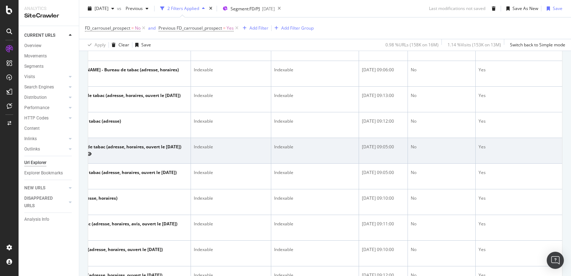
drag, startPoint x: 384, startPoint y: 148, endPoint x: 399, endPoint y: 148, distance: 14.3
click at [399, 148] on div "[DATE] 09:05:00" at bounding box center [383, 147] width 43 height 6
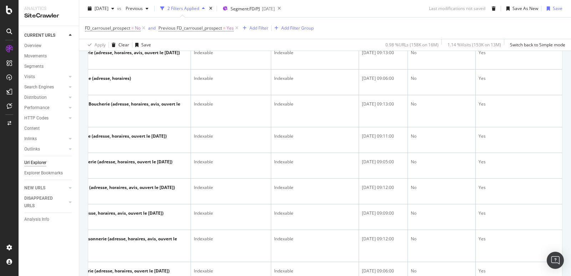
scroll to position [1381, 0]
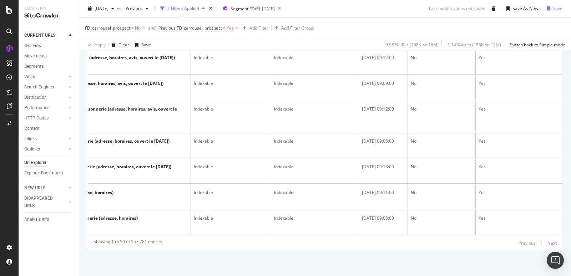
click at [551, 244] on div "Next" at bounding box center [551, 243] width 9 height 6
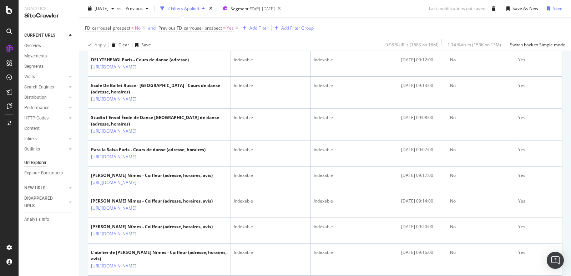
scroll to position [1432, 0]
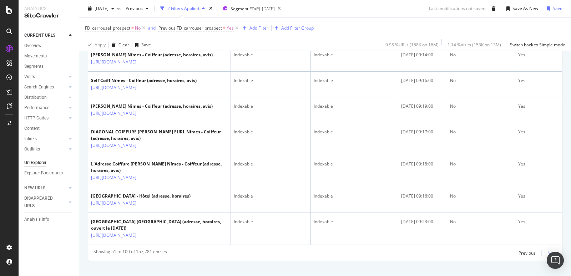
click at [550, 250] on div "Next" at bounding box center [551, 253] width 9 height 6
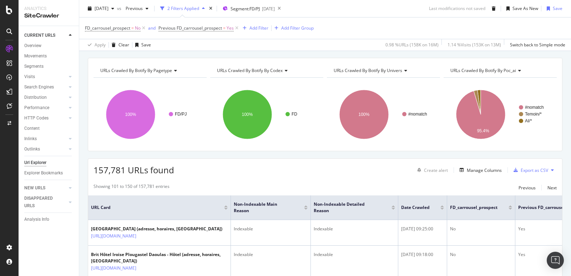
scroll to position [0, 0]
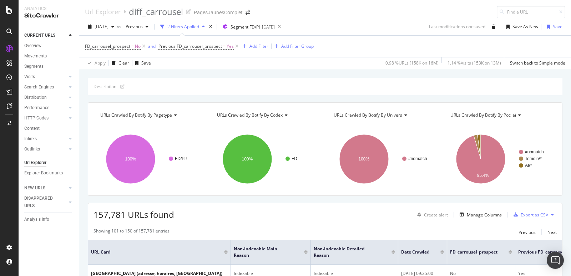
click at [541, 214] on div "Export as CSV" at bounding box center [533, 215] width 27 height 6
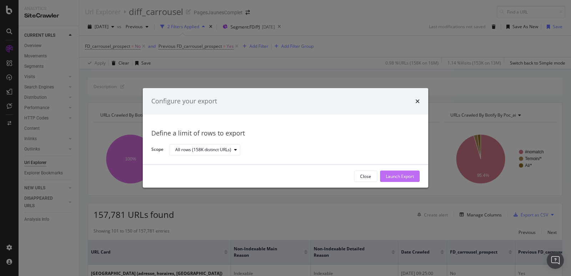
click at [393, 178] on div "Launch Export" at bounding box center [399, 176] width 28 height 6
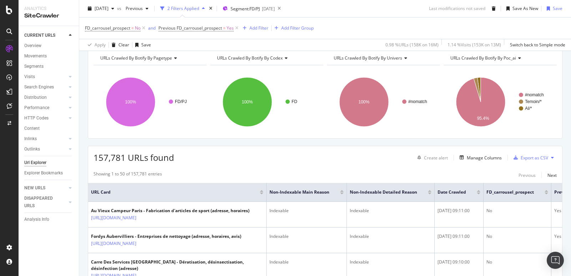
scroll to position [62, 0]
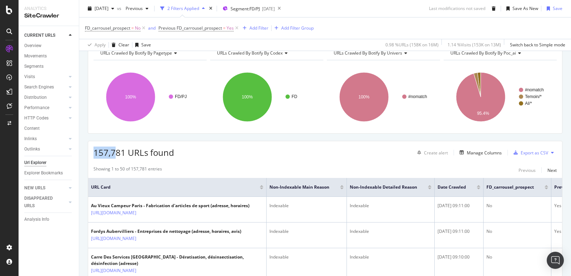
drag, startPoint x: 95, startPoint y: 152, endPoint x: 115, endPoint y: 152, distance: 20.0
click at [115, 152] on span "157,781 URLs found" at bounding box center [133, 153] width 81 height 12
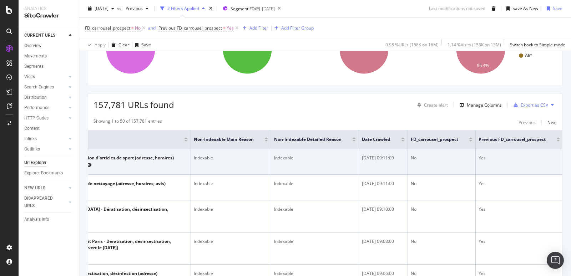
scroll to position [0, 0]
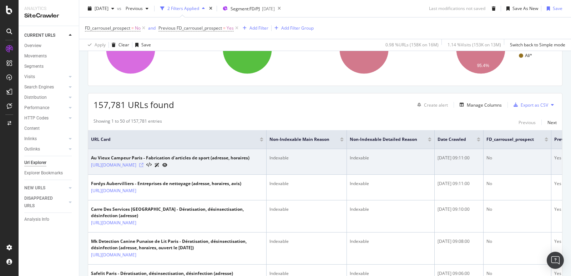
click at [143, 163] on icon at bounding box center [141, 165] width 4 height 4
